Goal: Information Seeking & Learning: Learn about a topic

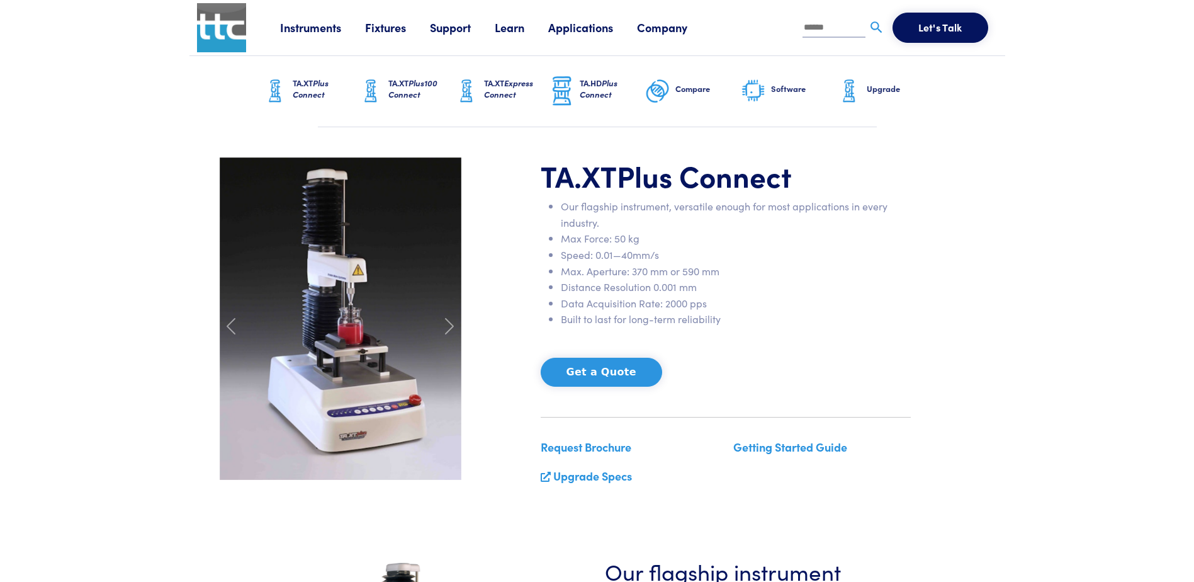
click at [591, 81] on h6 "TA.HD Plus Connect" at bounding box center [612, 88] width 65 height 23
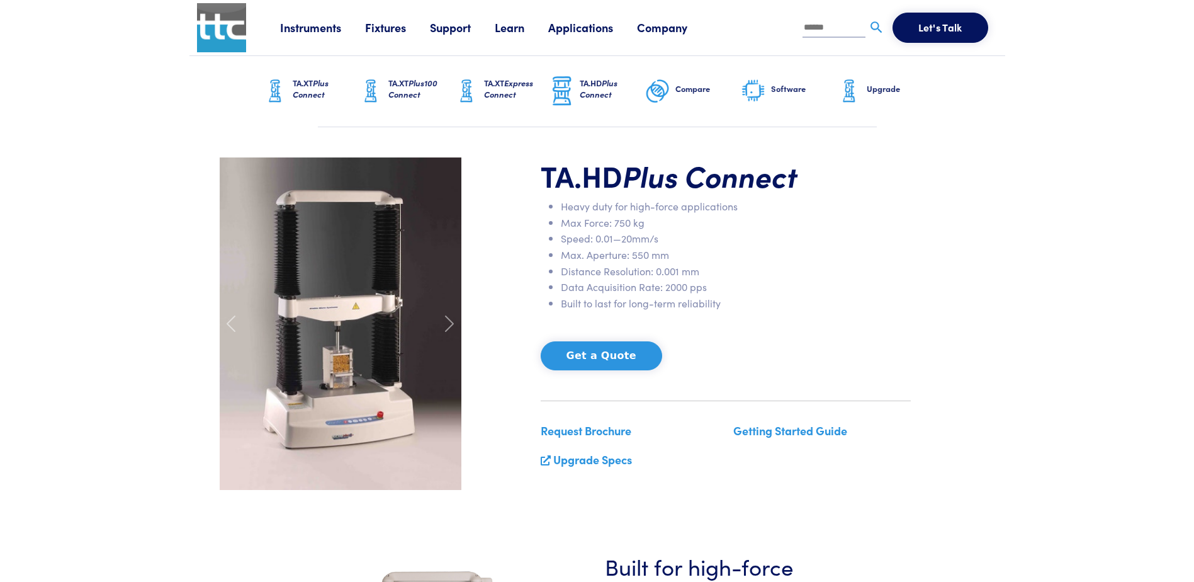
click at [505, 81] on span "Express Connect" at bounding box center [508, 88] width 49 height 23
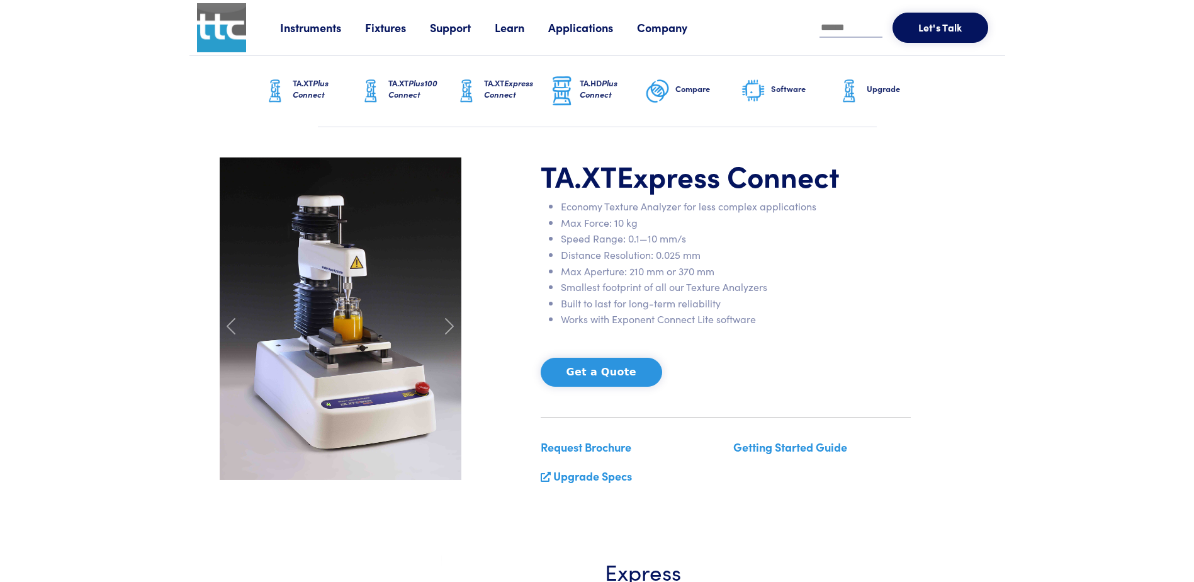
click at [413, 83] on span "Plus100 Connect" at bounding box center [412, 88] width 49 height 23
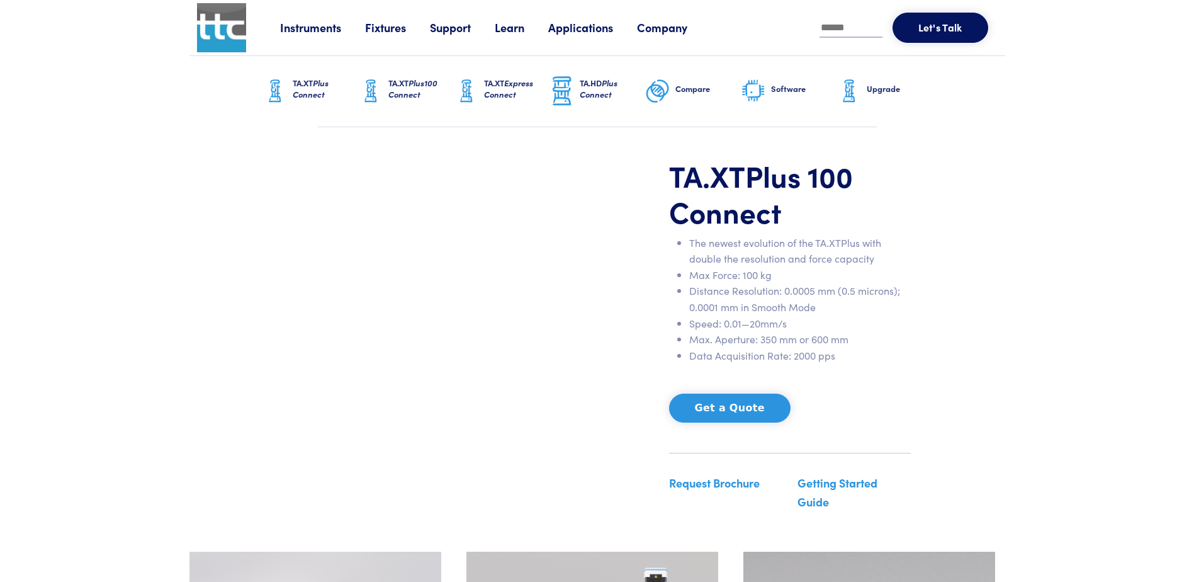
click at [593, 78] on h6 "TA.HD Plus Connect" at bounding box center [612, 88] width 65 height 23
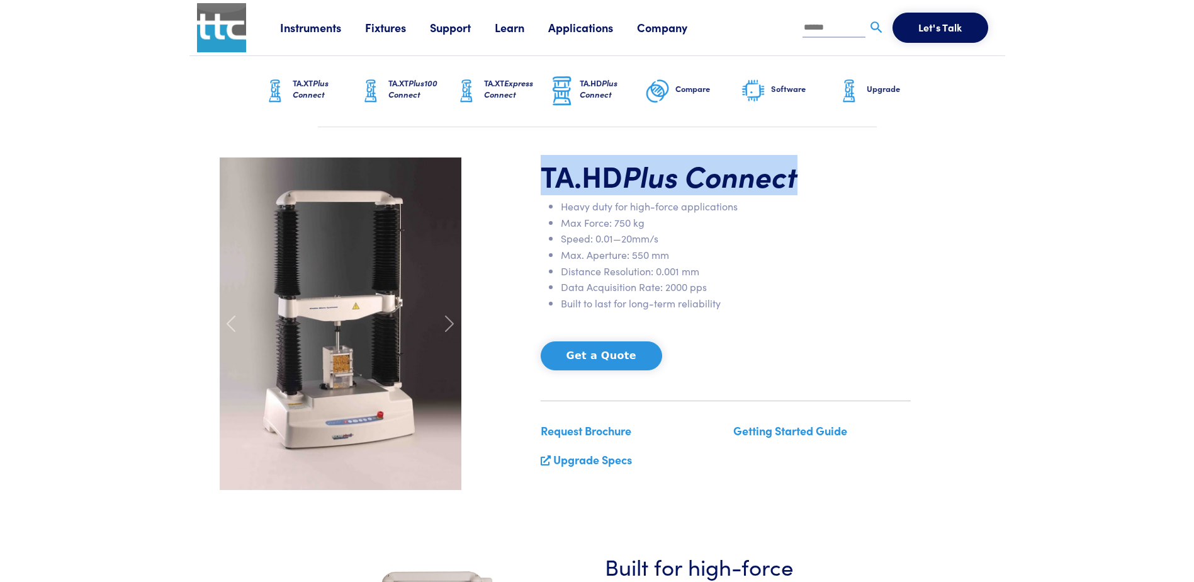
drag, startPoint x: 544, startPoint y: 174, endPoint x: 802, endPoint y: 183, distance: 258.2
click at [802, 183] on h1 "TA.HD Plus Connect" at bounding box center [726, 175] width 370 height 37
copy h1 "TA.HD Plus Connect"
